Goal: Find contact information: Obtain details needed to contact an individual or organization

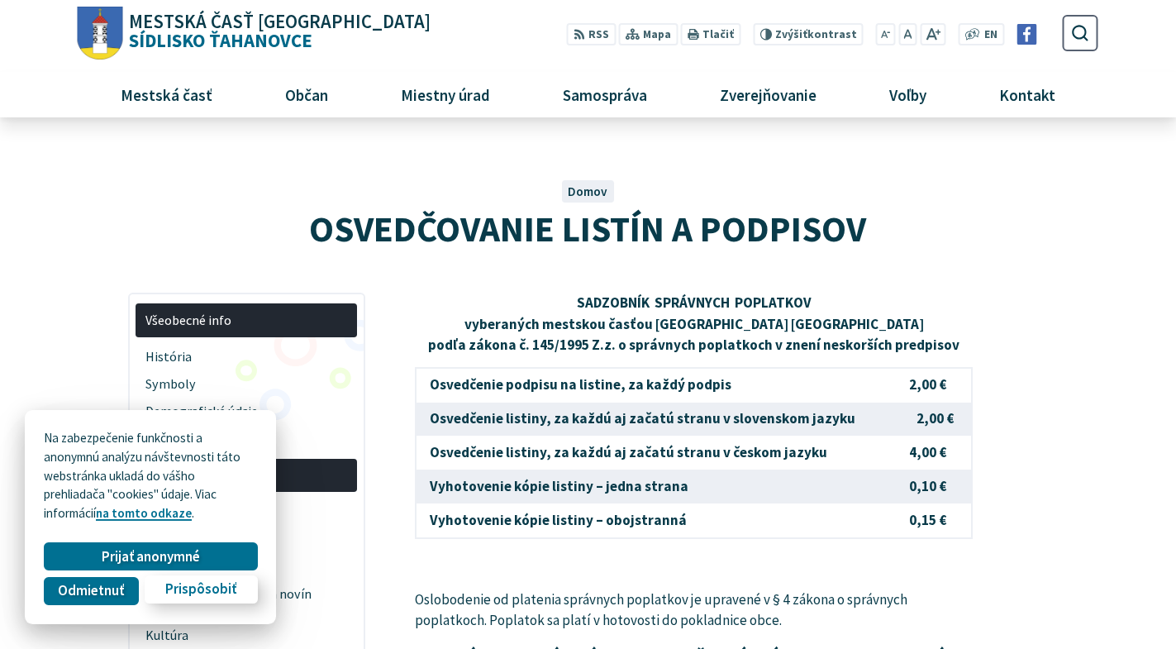
click at [209, 591] on span "Prispôsobiť" at bounding box center [200, 589] width 71 height 17
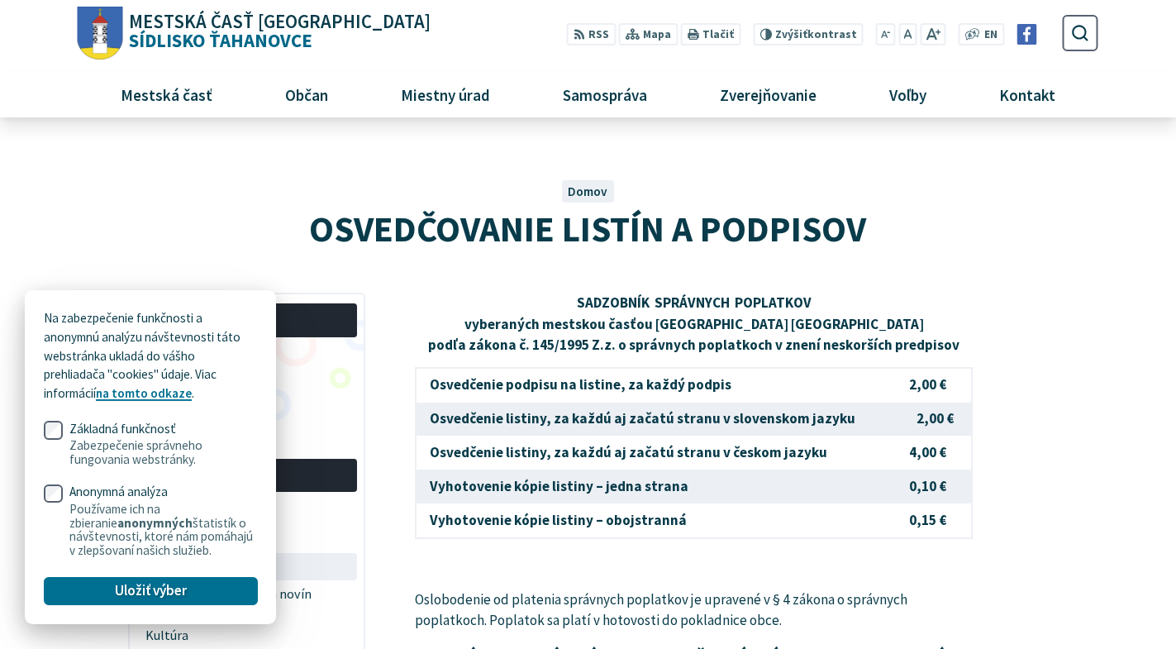
click at [344, 556] on span "Ťahanovské noviny" at bounding box center [247, 566] width 203 height 27
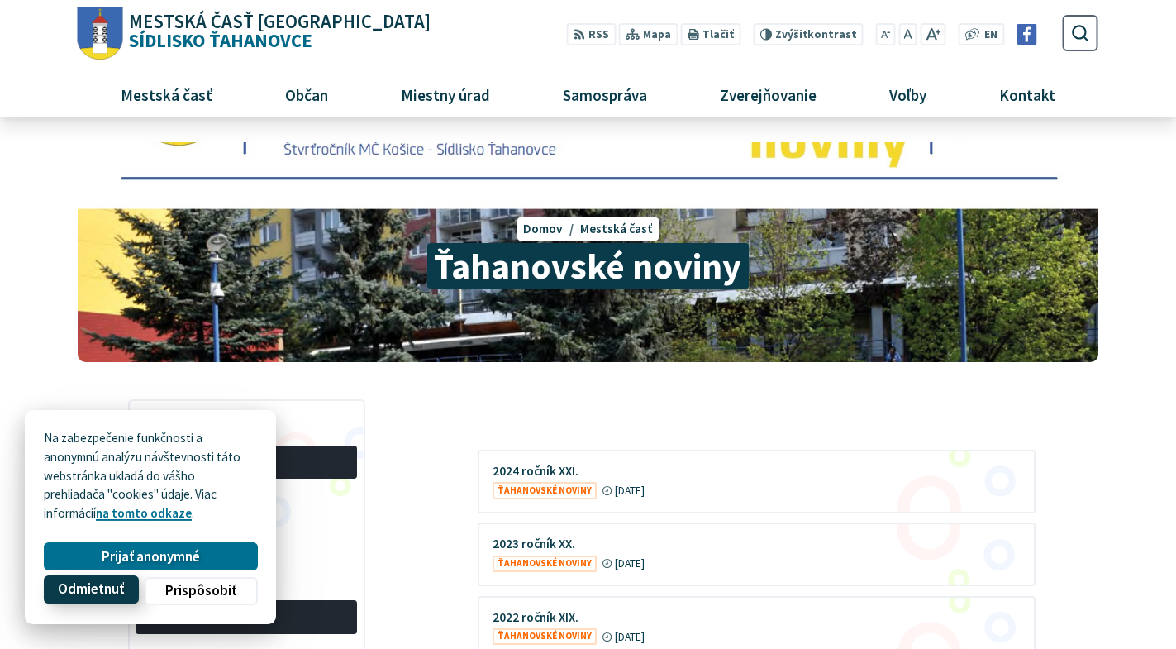
click at [92, 584] on span "Odmietnuť" at bounding box center [91, 589] width 66 height 17
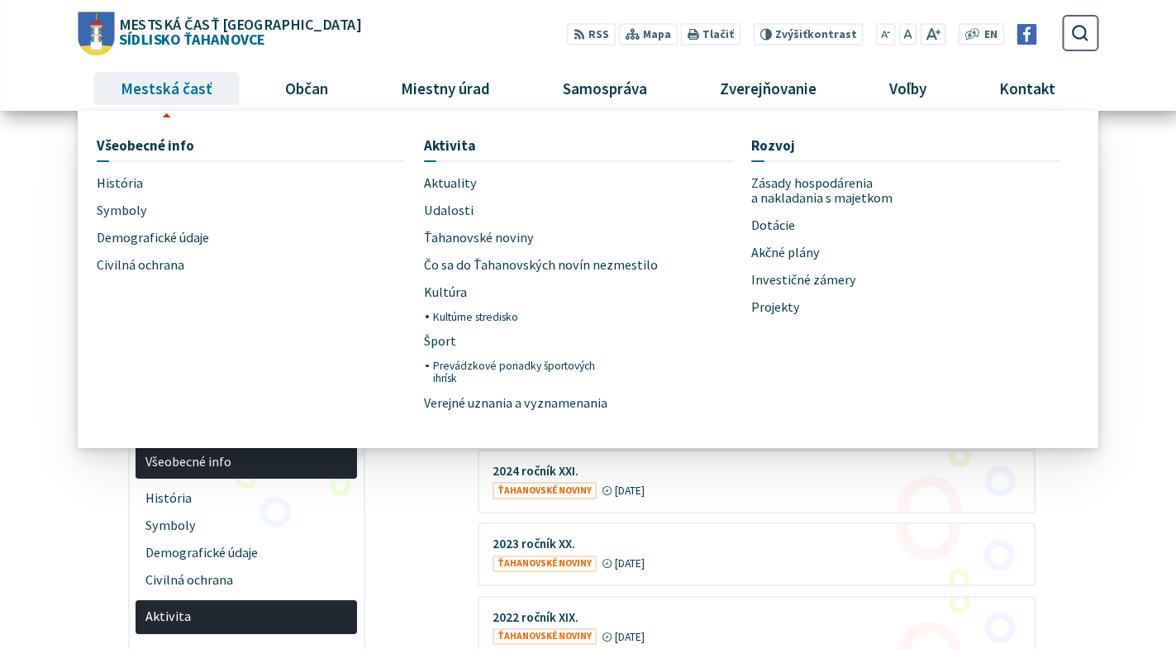
click at [146, 92] on span "Mestská časť" at bounding box center [166, 88] width 104 height 45
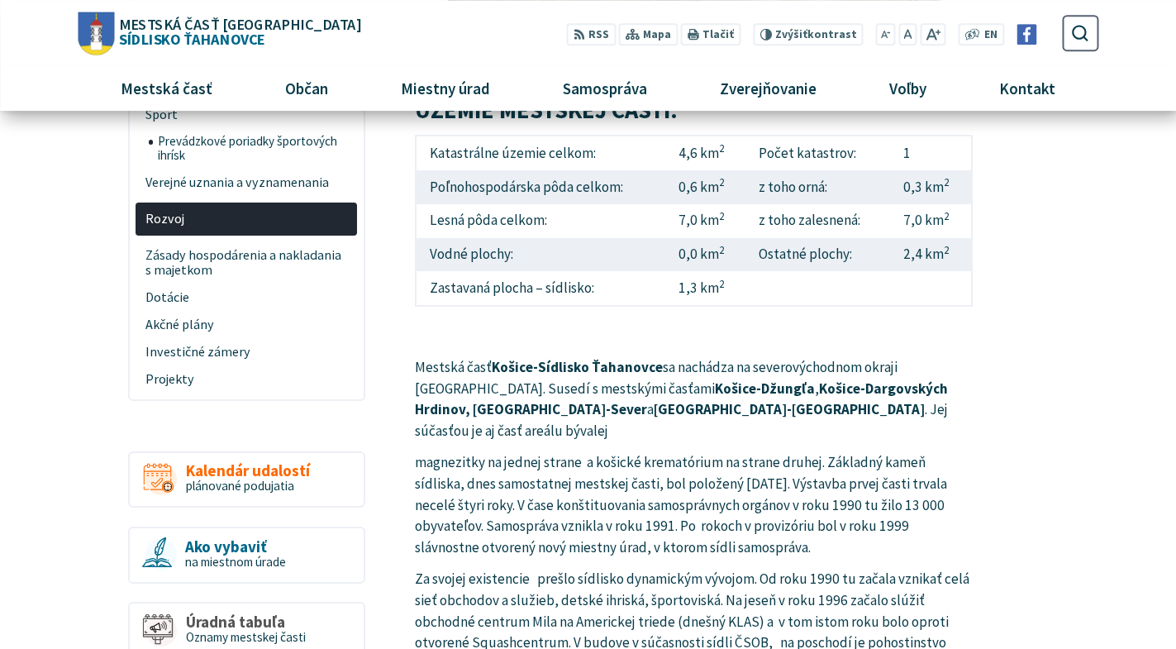
scroll to position [590, 0]
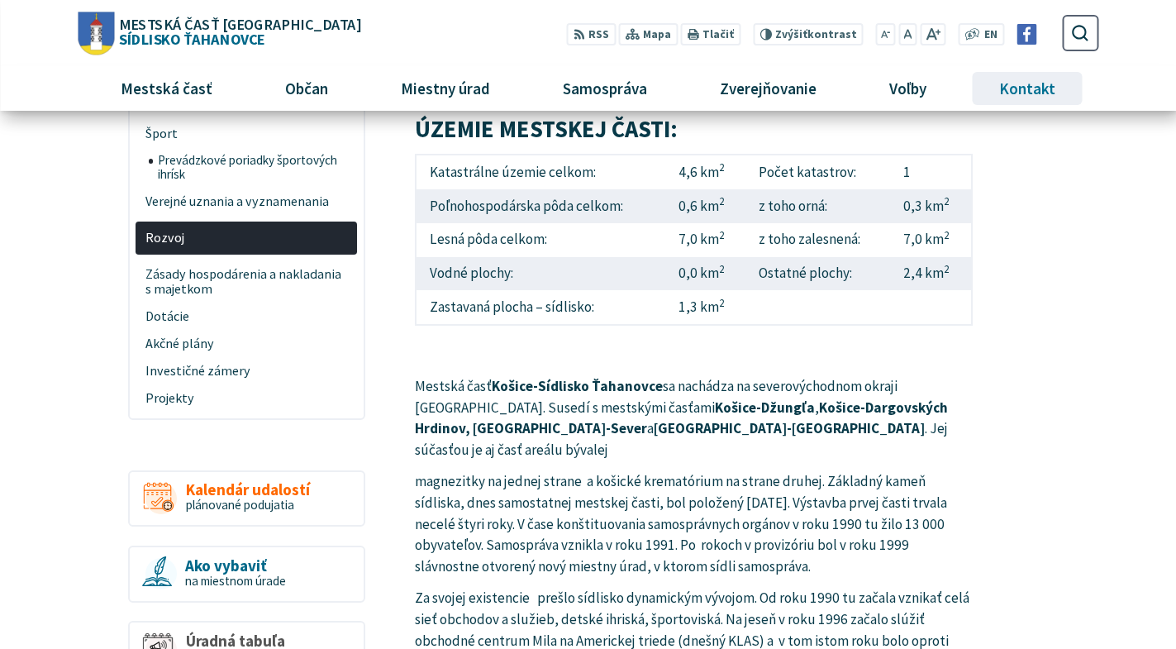
click at [1029, 86] on span "Kontakt" at bounding box center [1028, 88] width 69 height 45
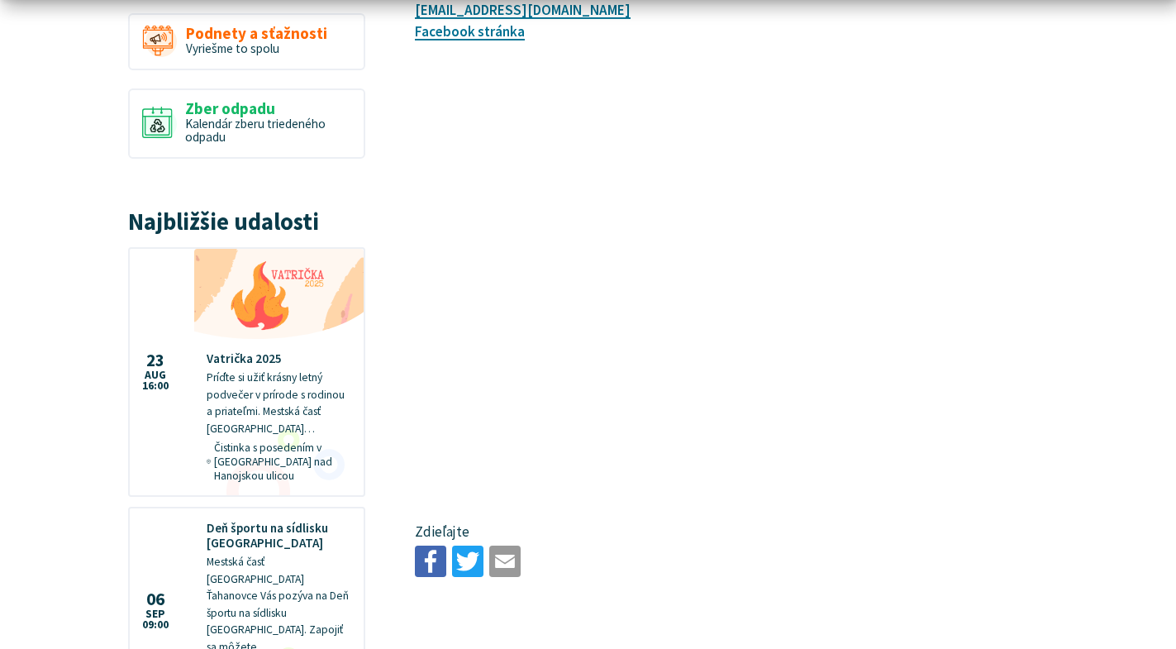
scroll to position [675, 0]
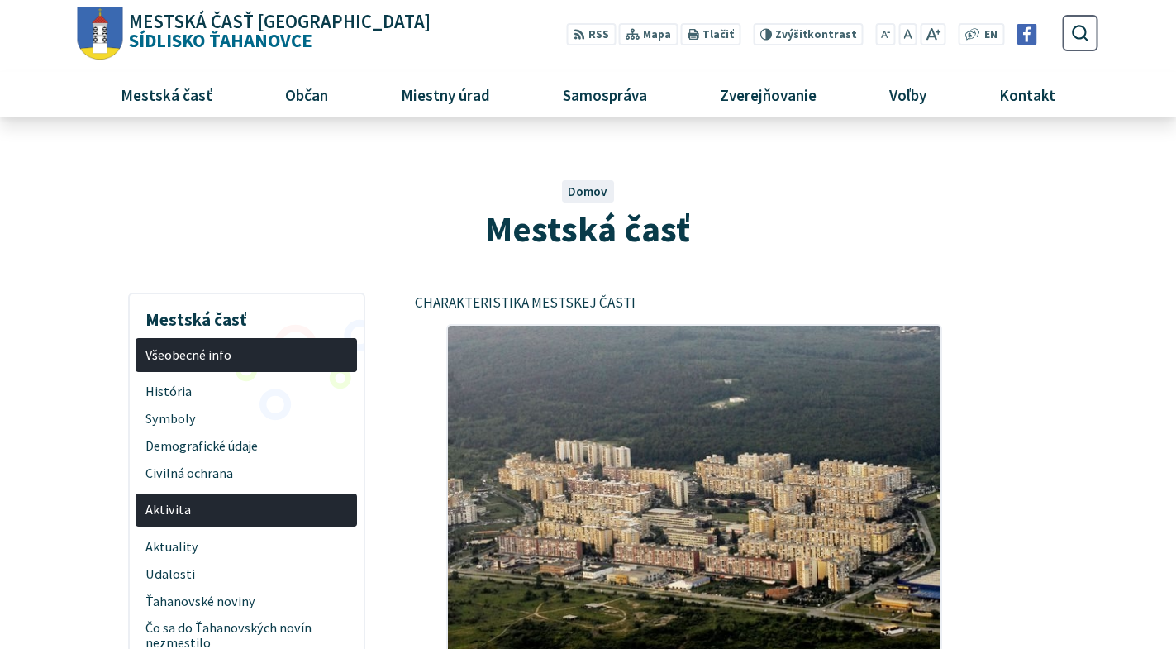
scroll to position [590, 0]
